Goal: Contribute content: Add original content to the website for others to see

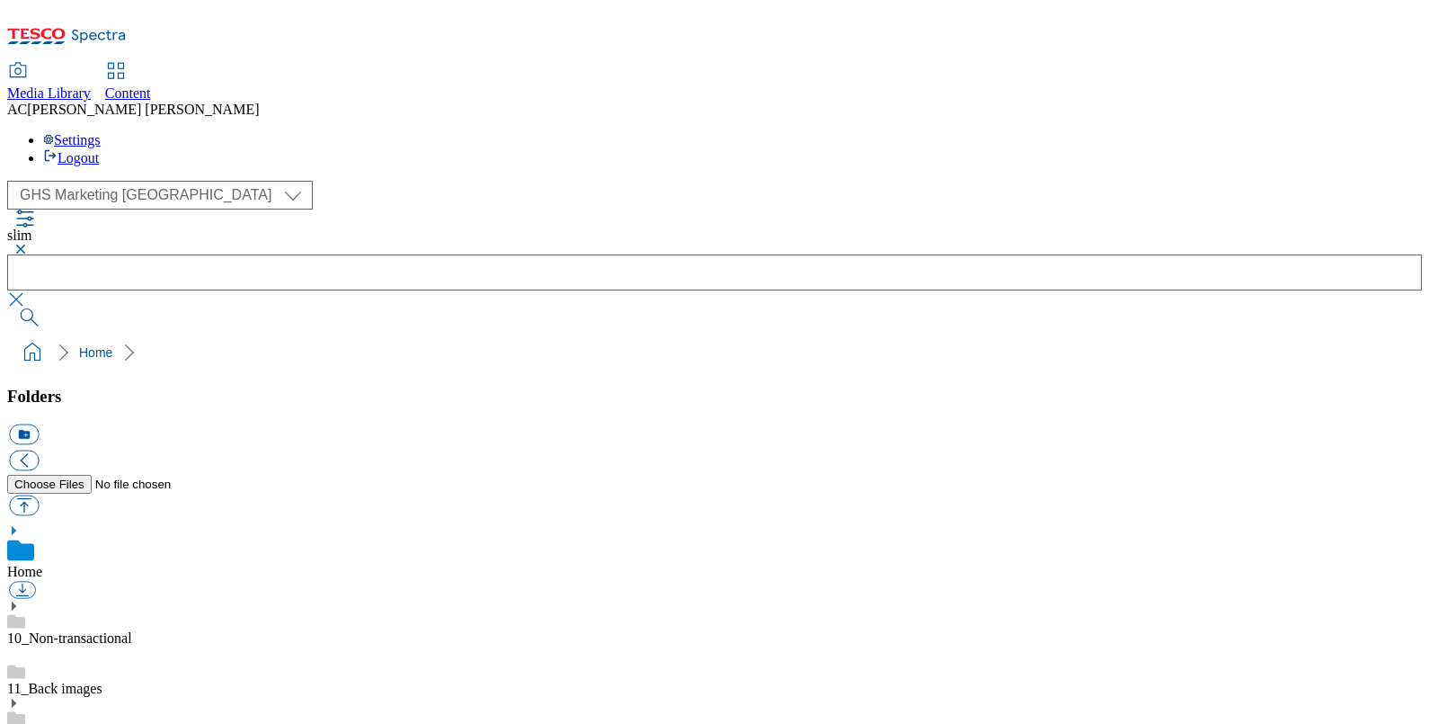
scroll to position [269, 0]
click at [165, 181] on select "Clubcard Boost UK Clubcard Marketing Dotcom [GEOGRAPHIC_DATA] GHS Marketing [GE…" at bounding box center [160, 195] width 306 height 29
select select "flare-homepage"
click at [12, 181] on select "Clubcard Boost UK Clubcard Marketing Dotcom [GEOGRAPHIC_DATA] GHS Marketing [GE…" at bounding box center [160, 195] width 306 height 29
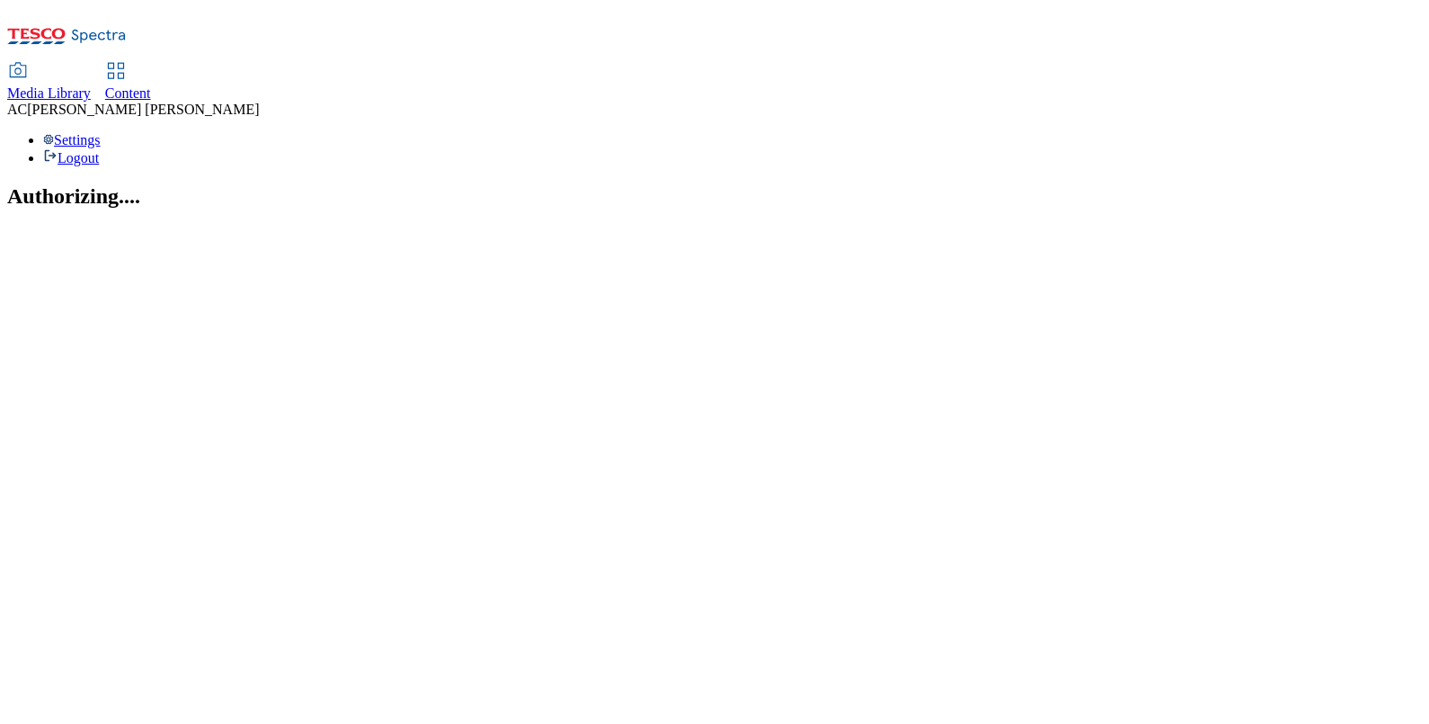
select select "flare-homepage"
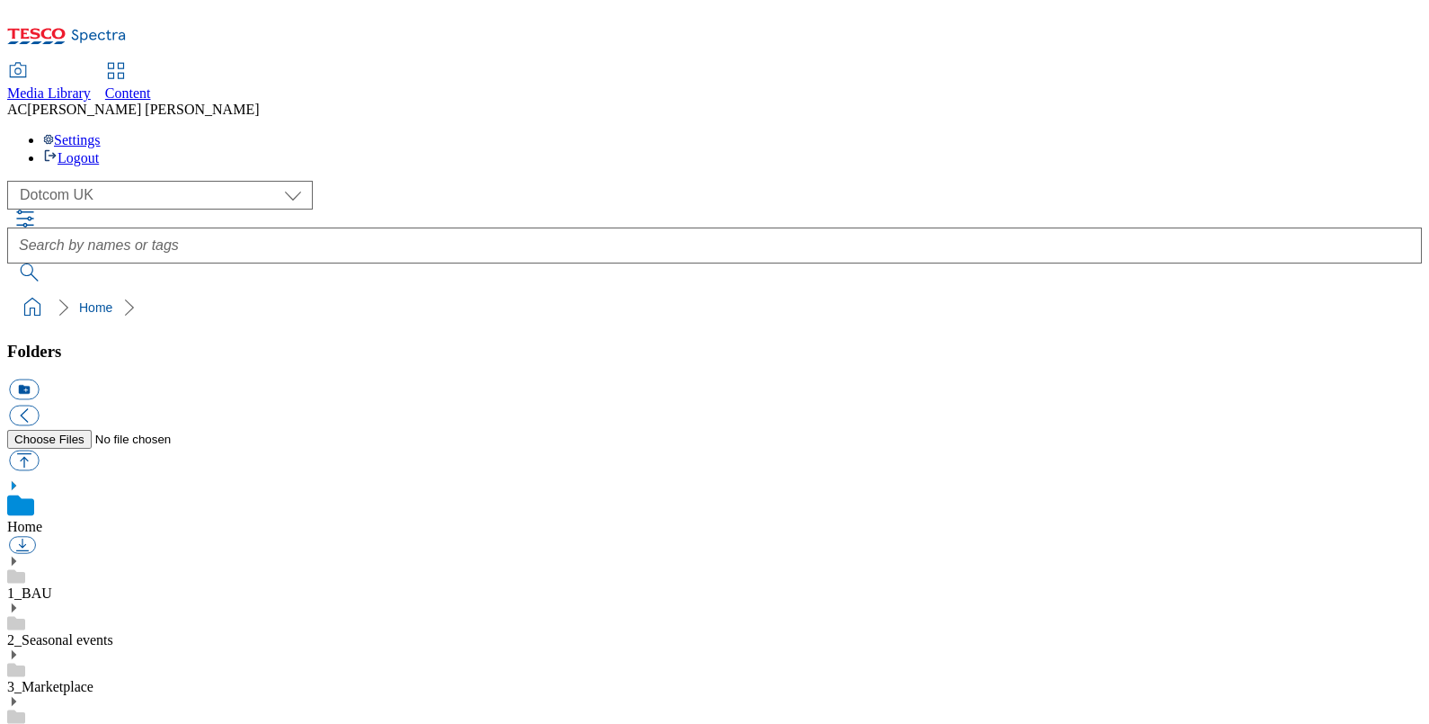
scroll to position [977, 0]
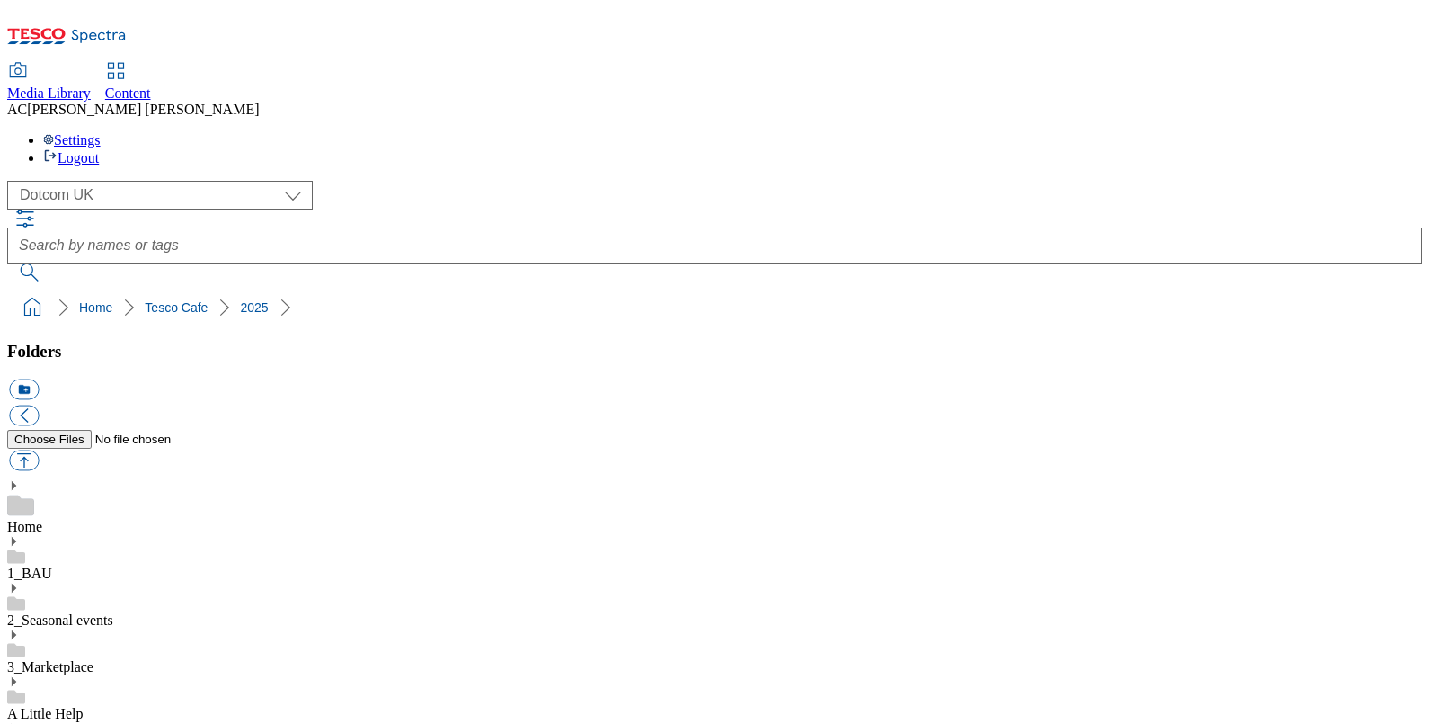
scroll to position [1276, 0]
click at [39, 379] on button "icon_new_folder" at bounding box center [24, 389] width 30 height 21
type input "2530"
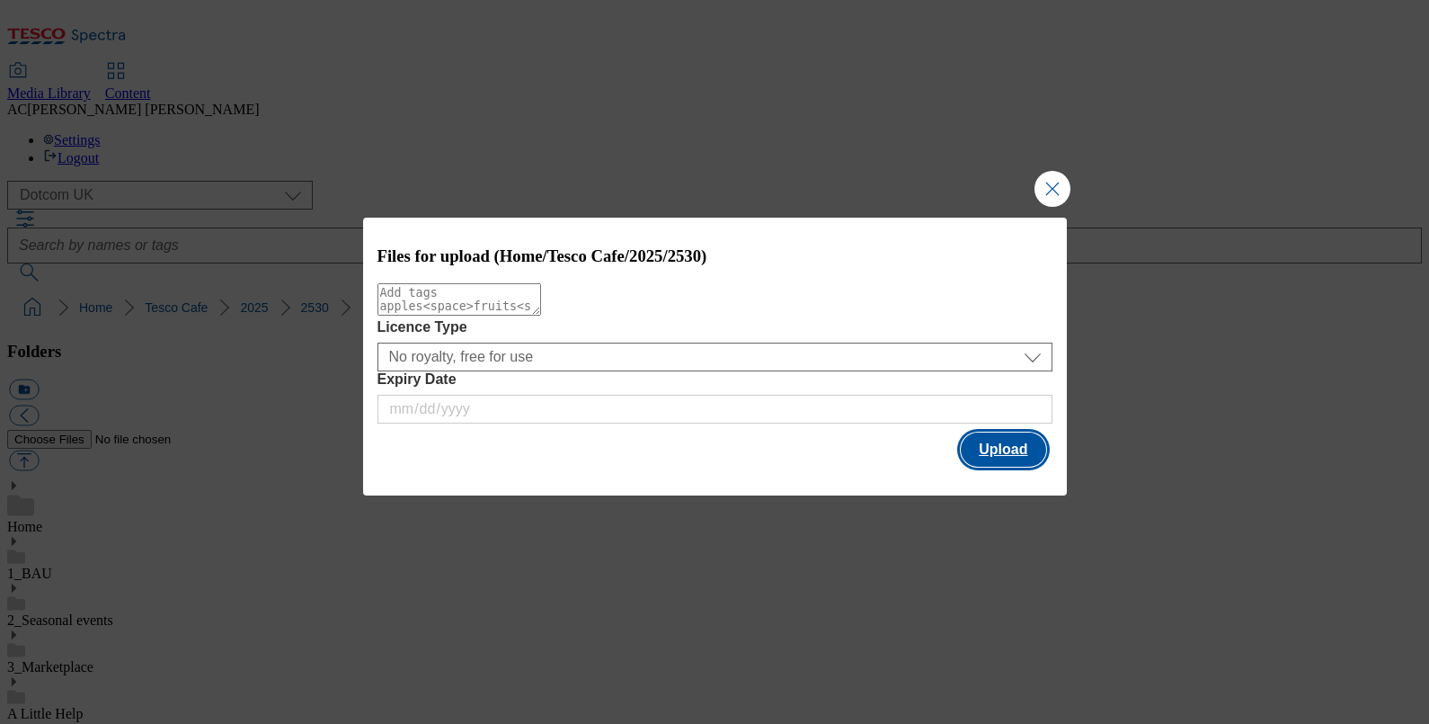
click at [1008, 450] on button "Upload" at bounding box center [1003, 449] width 85 height 34
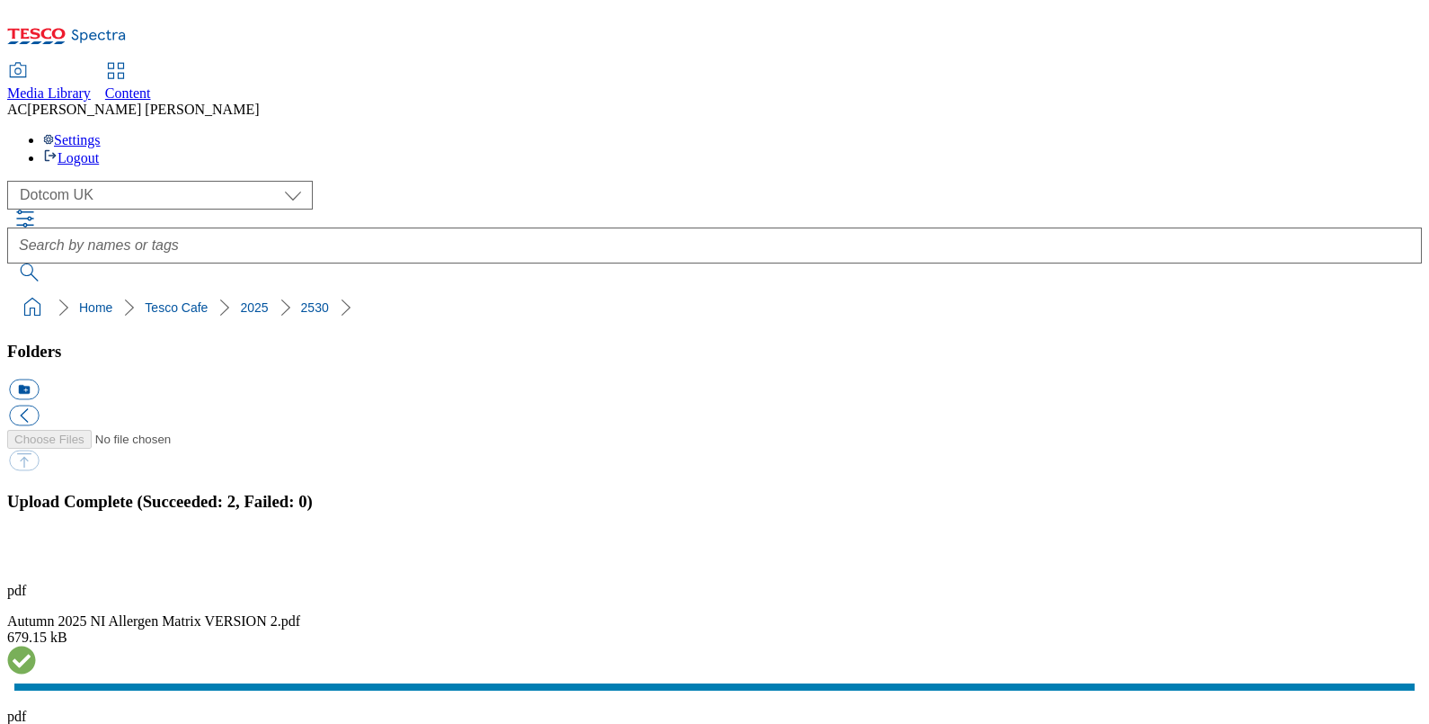
click at [1088, 616] on div "pdf Autumn 2025 NI Allergen Matrix VERSION 2.pdf 679.15 kB pdf Autumn 2025 GB A…" at bounding box center [714, 701] width 1415 height 237
click at [36, 549] on button "button" at bounding box center [22, 557] width 27 height 17
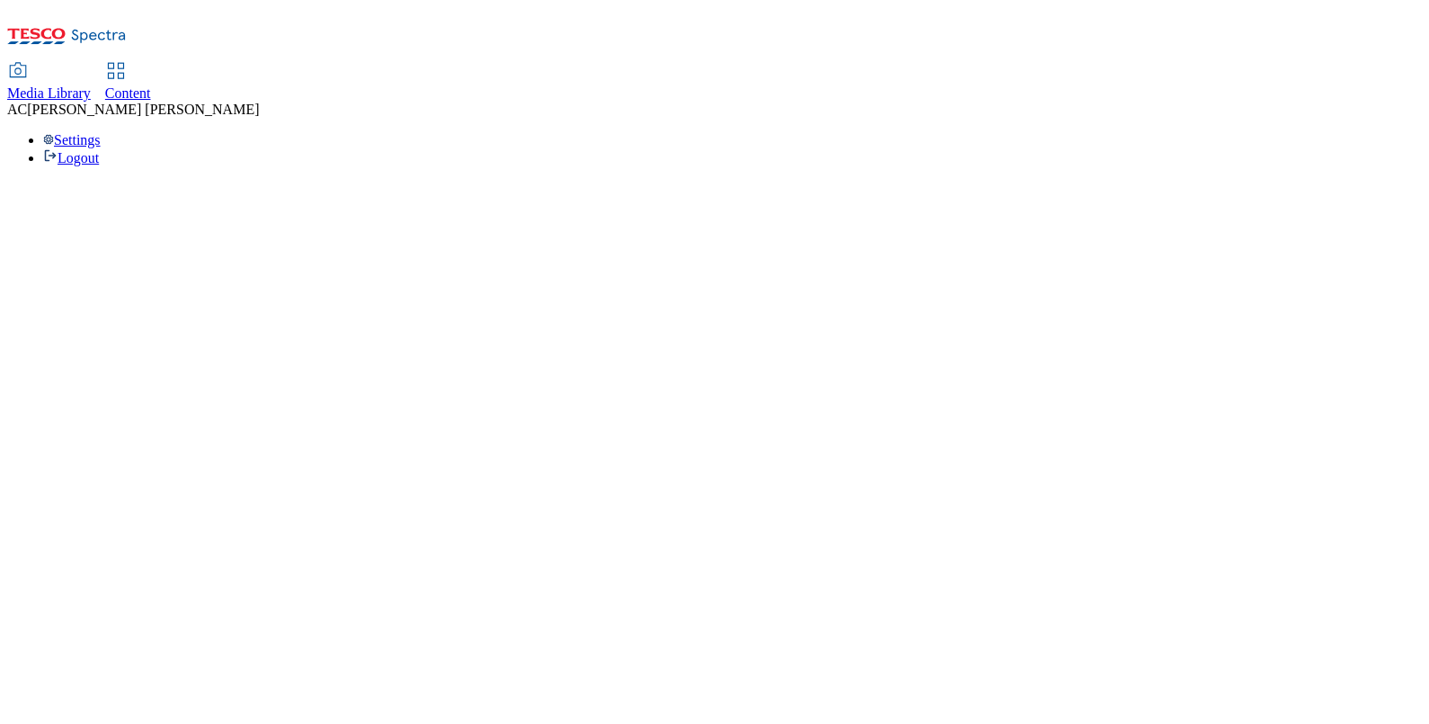
select select "flare-homepage"
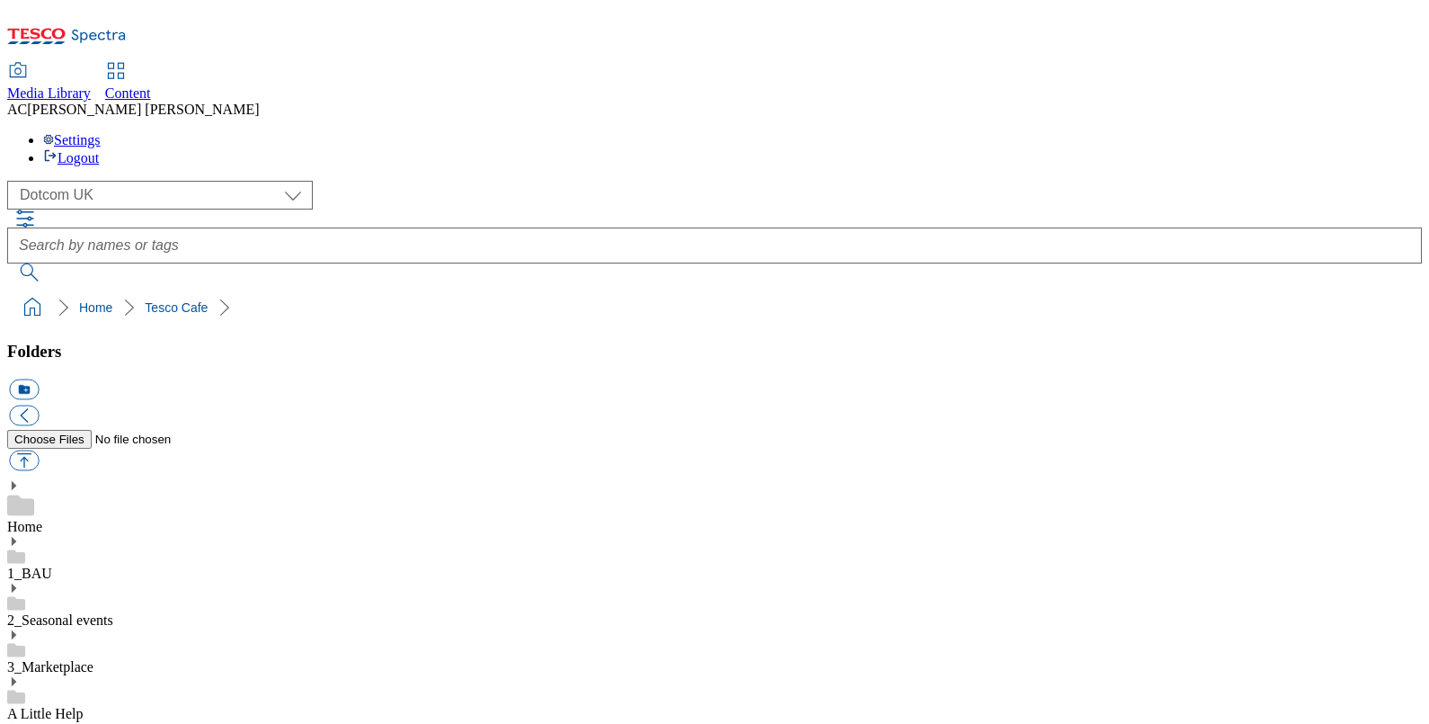
scroll to position [1038, 0]
